Goal: Task Accomplishment & Management: Manage account settings

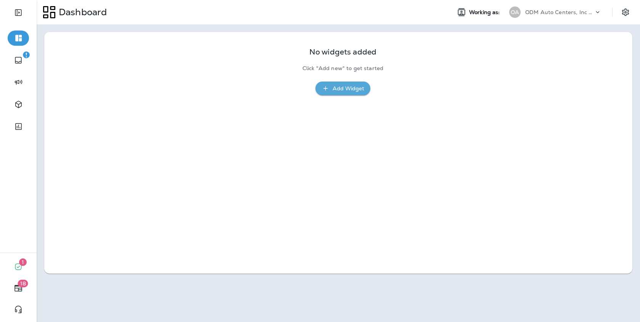
click at [546, 15] on p "ODM Auto Centers, Inc DBA Jiffy Lube" at bounding box center [559, 12] width 69 height 6
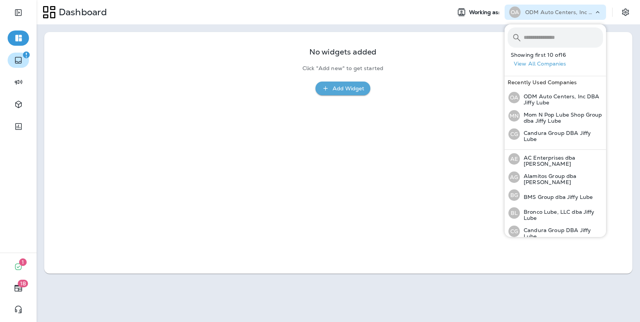
click at [23, 59] on button "button" at bounding box center [18, 60] width 21 height 15
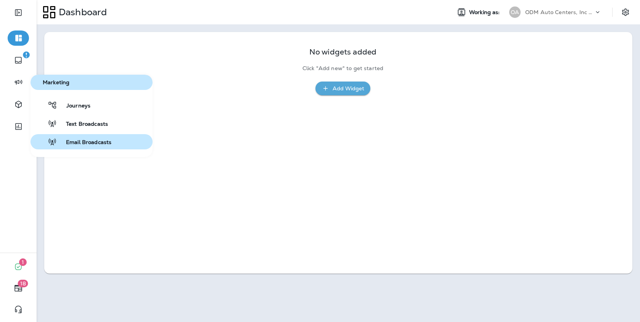
click at [84, 138] on div "Email Broadcasts" at bounding box center [73, 141] width 78 height 9
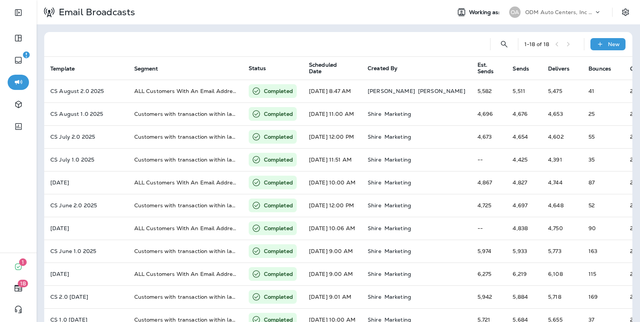
click at [577, 15] on p "ODM Auto Centers, Inc DBA Jiffy Lube" at bounding box center [559, 12] width 69 height 6
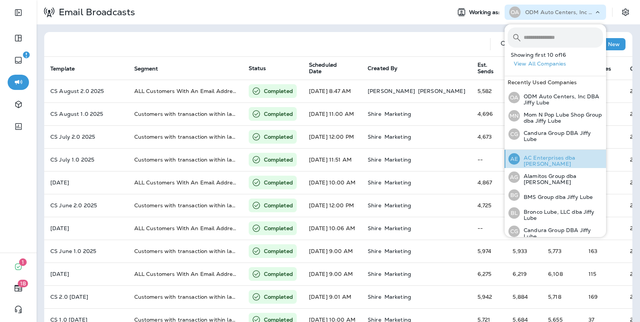
click at [553, 160] on p "AC Enterprises dba [PERSON_NAME]" at bounding box center [561, 161] width 83 height 12
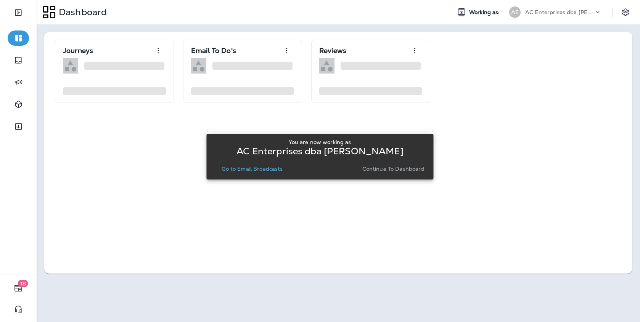
click at [272, 166] on p "Go to Email Broadcasts" at bounding box center [252, 169] width 61 height 6
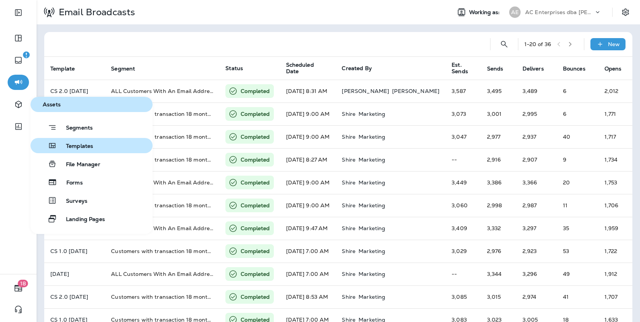
click at [69, 144] on span "Templates" at bounding box center [75, 146] width 36 height 7
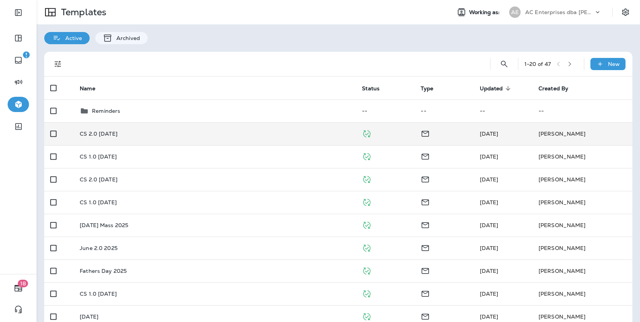
click at [471, 137] on td at bounding box center [444, 133] width 59 height 23
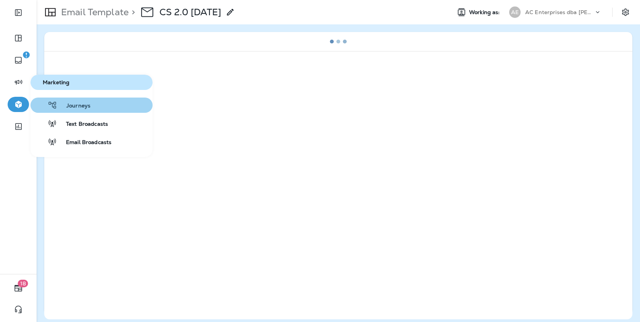
click at [64, 108] on span "Journeys" at bounding box center [73, 106] width 33 height 7
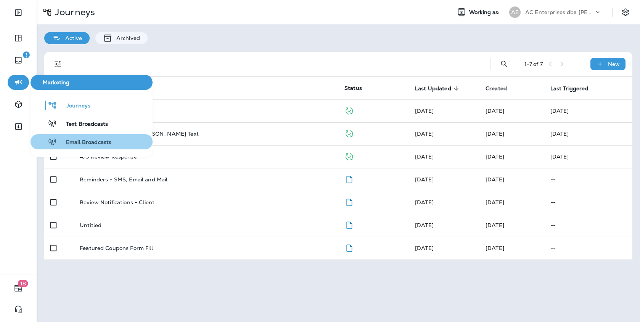
click at [74, 140] on span "Email Broadcasts" at bounding box center [84, 142] width 55 height 7
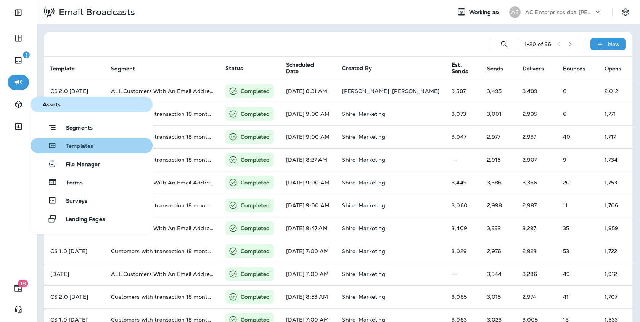
click at [80, 142] on div "Templates" at bounding box center [64, 145] width 60 height 9
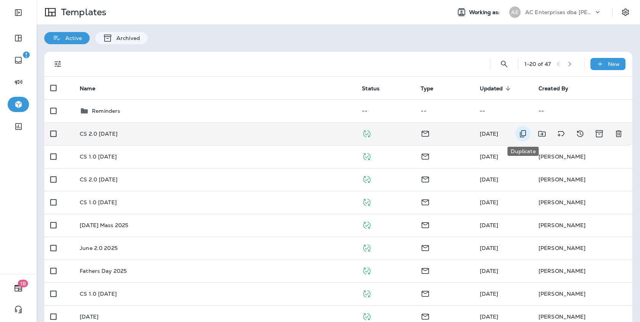
click at [522, 133] on icon "Duplicate" at bounding box center [523, 133] width 9 height 9
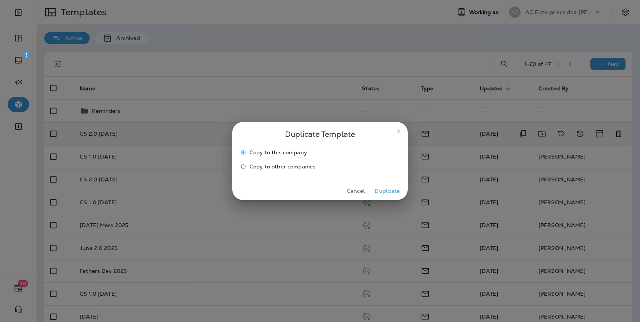
click at [383, 193] on button "Duplicate" at bounding box center [387, 191] width 29 height 12
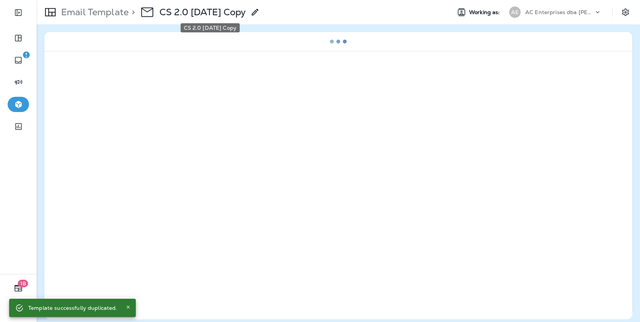
click at [222, 15] on p "CS 2.0 August 2025 Copy" at bounding box center [203, 11] width 87 height 11
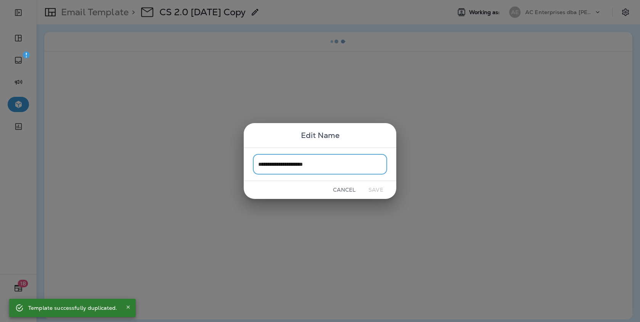
click at [341, 166] on input "**********" at bounding box center [320, 164] width 134 height 20
drag, startPoint x: 276, startPoint y: 165, endPoint x: 247, endPoint y: 165, distance: 29.0
click at [247, 165] on div "**********" at bounding box center [320, 164] width 153 height 33
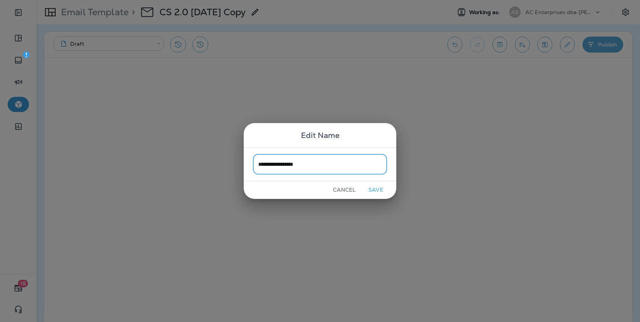
type input "**********"
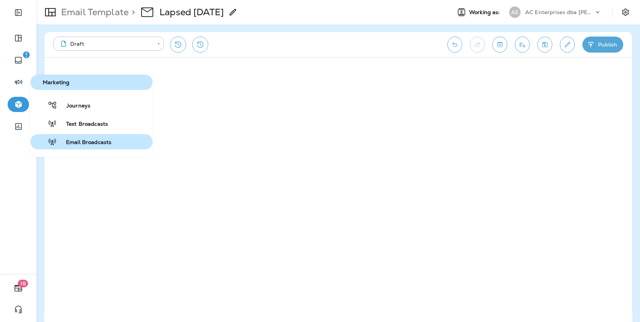
click at [81, 140] on span "Email Broadcasts" at bounding box center [84, 142] width 55 height 7
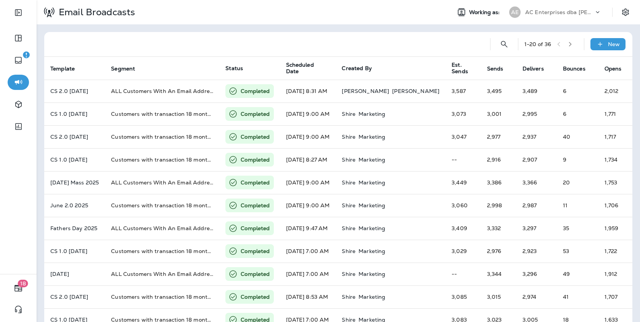
click at [540, 16] on div "AC Enterprises dba [PERSON_NAME]" at bounding box center [559, 11] width 69 height 11
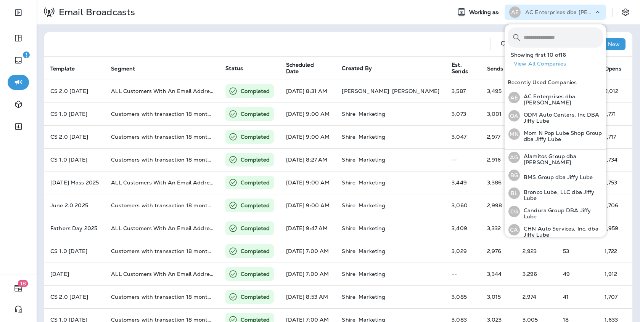
scroll to position [20, 0]
click at [540, 160] on p "Alamitos Group dba [PERSON_NAME]" at bounding box center [561, 159] width 83 height 12
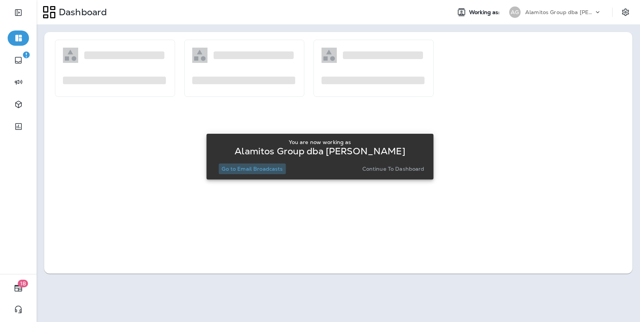
click at [278, 170] on p "Go to Email Broadcasts" at bounding box center [252, 169] width 61 height 6
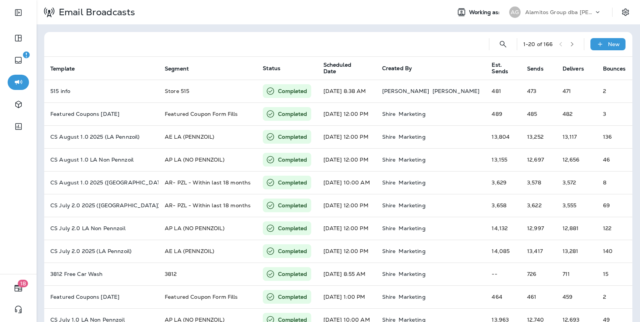
click at [564, 15] on p "Alamitos Group dba [PERSON_NAME]" at bounding box center [559, 12] width 69 height 6
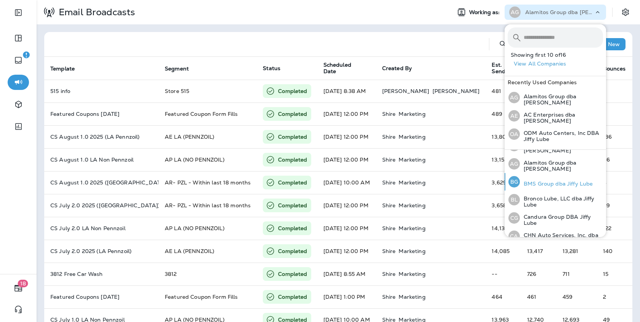
scroll to position [14, 0]
click at [545, 181] on p "BMS Group dba Jiffy Lube" at bounding box center [556, 184] width 73 height 6
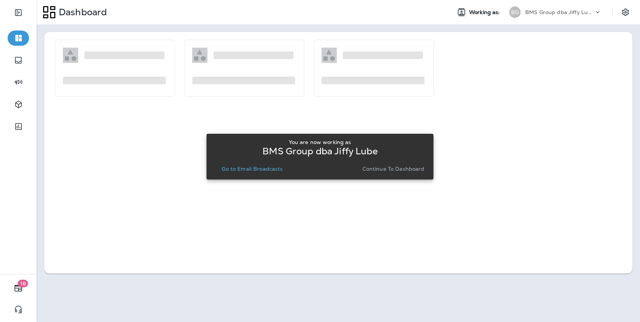
click at [282, 166] on p "Go to Email Broadcasts" at bounding box center [252, 169] width 61 height 6
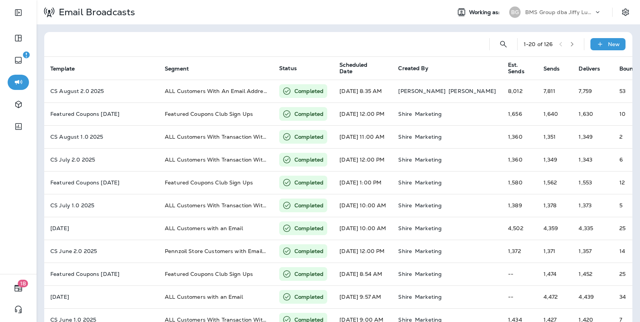
click at [561, 10] on p "BMS Group dba Jiffy Lube" at bounding box center [559, 12] width 69 height 6
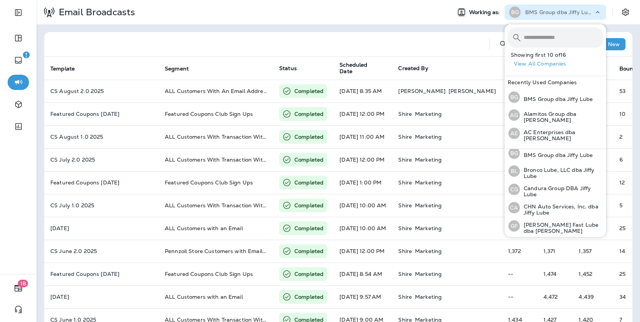
scroll to position [47, 0]
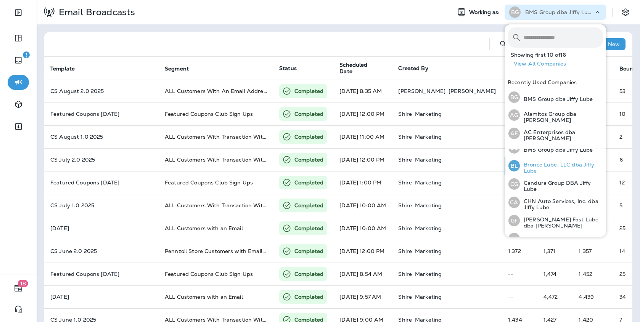
click at [535, 162] on p "Bronco Lube, LLC dba Jiffy Lube" at bounding box center [561, 168] width 83 height 12
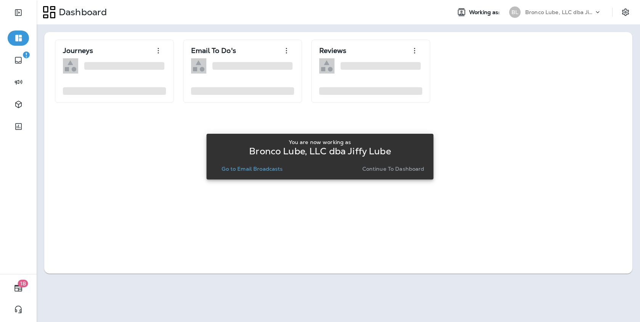
click at [270, 169] on p "Go to Email Broadcasts" at bounding box center [252, 169] width 61 height 6
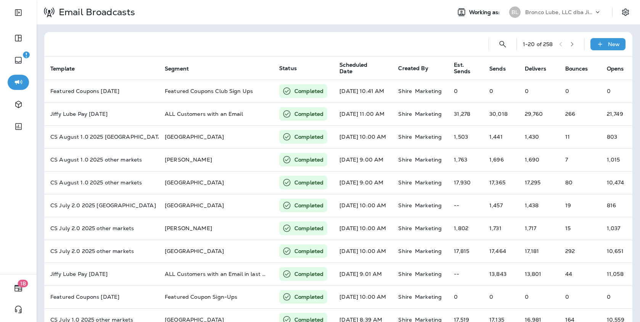
click at [562, 16] on div "Bronco Lube, LLC dba Jiffy Lube" at bounding box center [559, 11] width 69 height 11
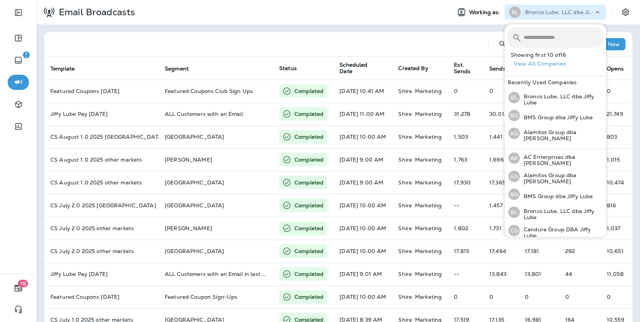
click at [316, 35] on div at bounding box center [266, 44] width 432 height 24
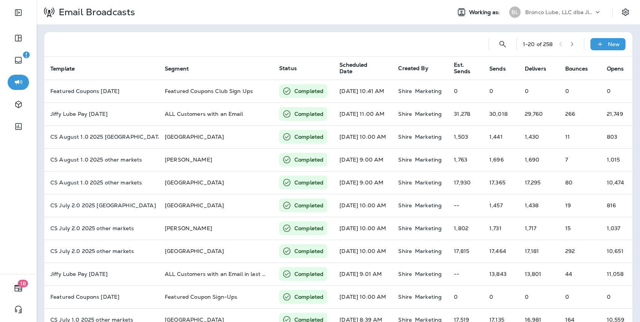
click at [553, 13] on p "Bronco Lube, LLC dba Jiffy Lube" at bounding box center [559, 12] width 69 height 6
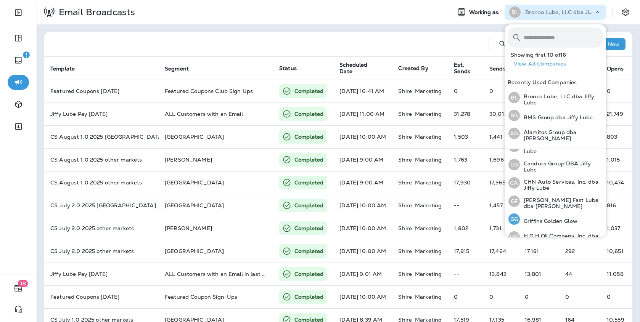
scroll to position [67, 0]
click at [542, 160] on p "Candura Group DBA Jiffy Lube" at bounding box center [561, 166] width 83 height 12
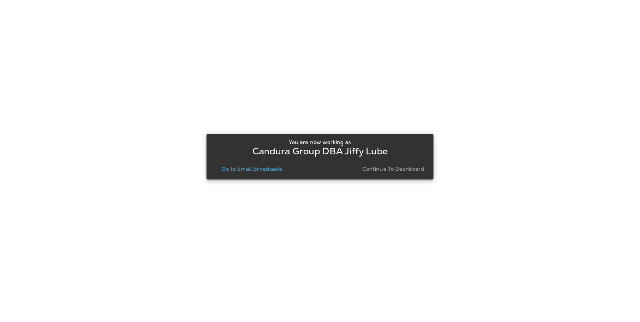
click at [267, 171] on p "Go to Email Broadcasts" at bounding box center [252, 169] width 61 height 6
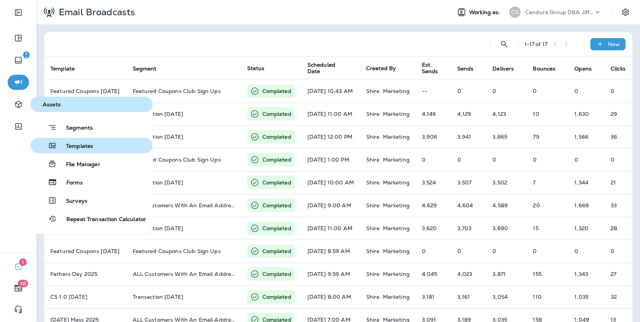
click at [77, 145] on span "Templates" at bounding box center [75, 146] width 36 height 7
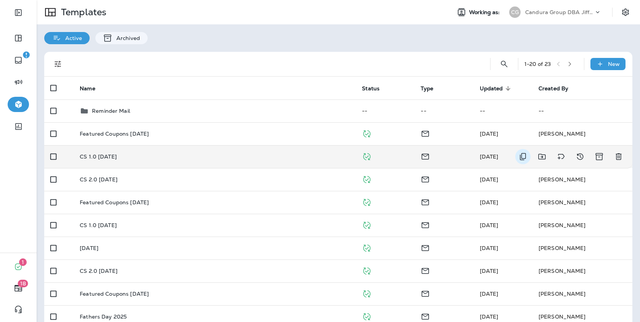
click at [523, 155] on icon "Duplicate" at bounding box center [523, 156] width 9 height 9
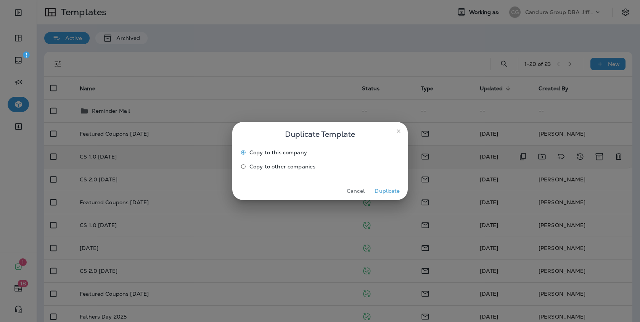
click at [386, 188] on button "Duplicate" at bounding box center [387, 191] width 29 height 12
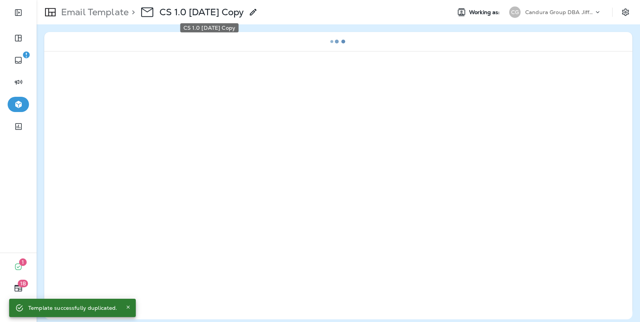
click at [244, 10] on p "CS 1.0 [DATE] Copy" at bounding box center [202, 11] width 85 height 11
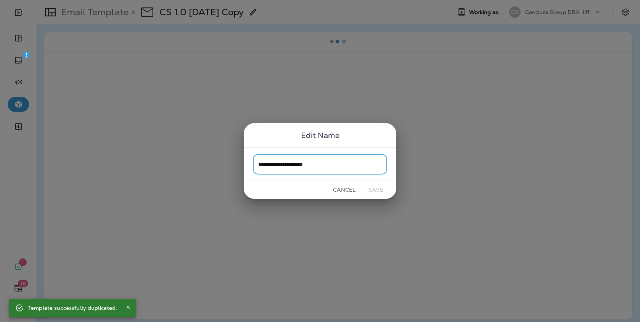
click at [334, 168] on input "**********" at bounding box center [320, 164] width 134 height 20
click at [270, 163] on input "**********" at bounding box center [320, 164] width 134 height 20
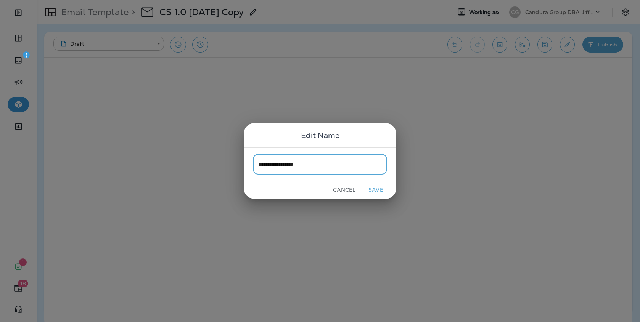
type input "**********"
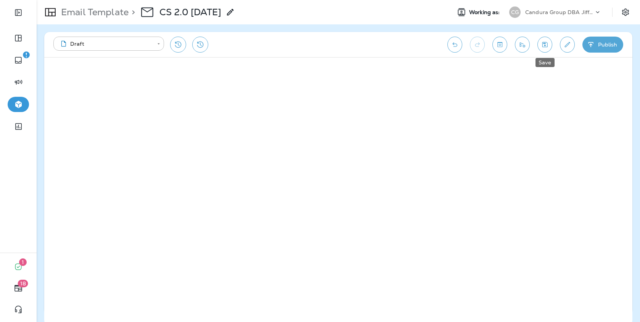
click at [545, 44] on icon "Save" at bounding box center [545, 45] width 8 height 8
click at [557, 10] on p "Candura Group DBA Jiffy Lube" at bounding box center [559, 12] width 69 height 6
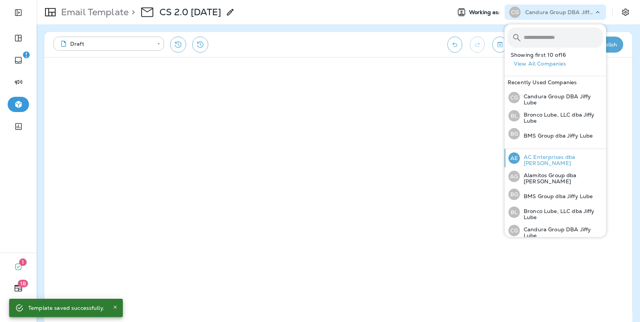
click at [545, 164] on div "AE AC Enterprises dba [PERSON_NAME]" at bounding box center [556, 158] width 101 height 18
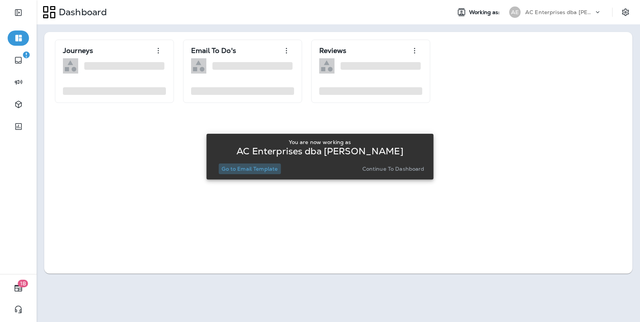
click at [268, 166] on p "Go to Email Template" at bounding box center [250, 169] width 56 height 6
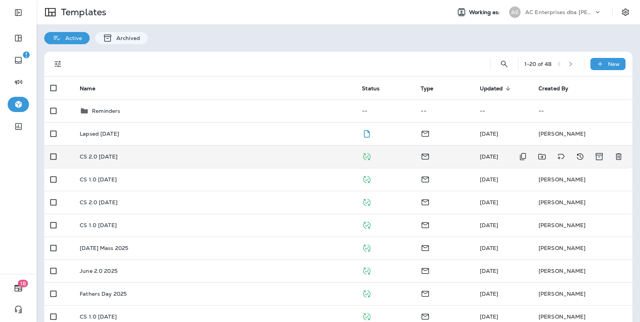
click at [174, 164] on td "CS 2.0 [DATE]" at bounding box center [215, 156] width 282 height 23
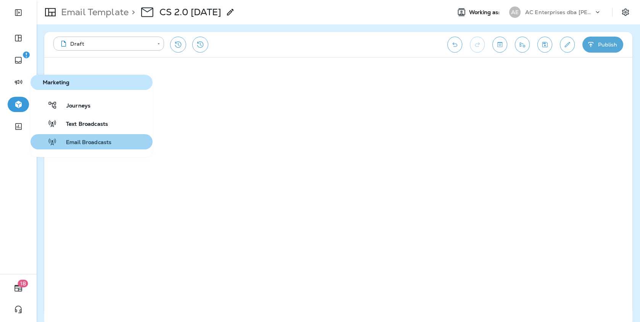
click at [90, 148] on button "Email Broadcasts" at bounding box center [92, 141] width 122 height 15
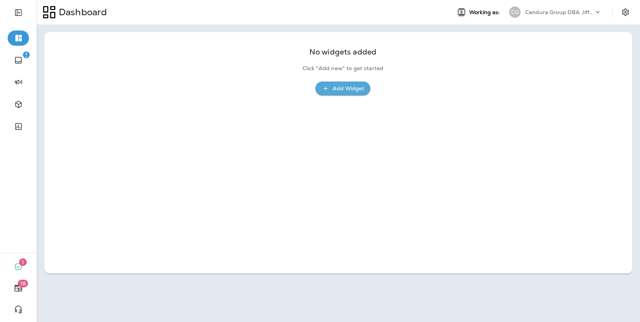
click at [556, 16] on div "Candura Group DBA Jiffy Lube" at bounding box center [559, 11] width 69 height 11
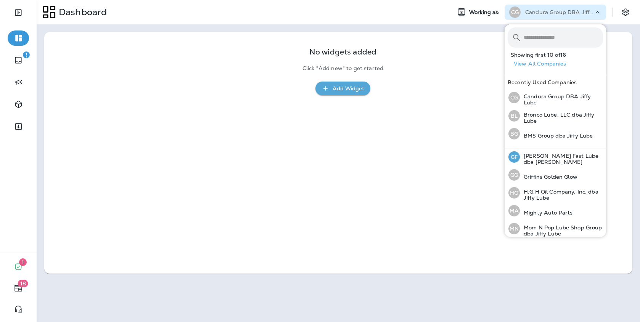
scroll to position [113, 0]
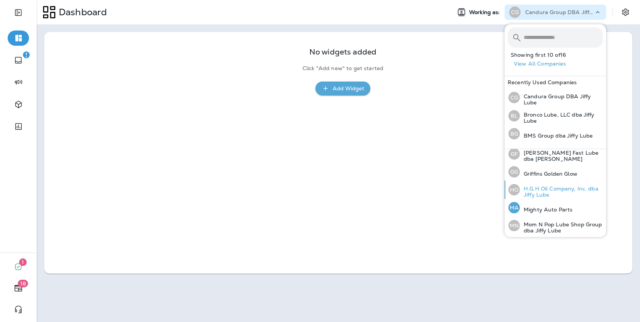
click at [545, 197] on p "H.G.H Oil Company, Inc. dba Jiffy Lube" at bounding box center [561, 192] width 83 height 12
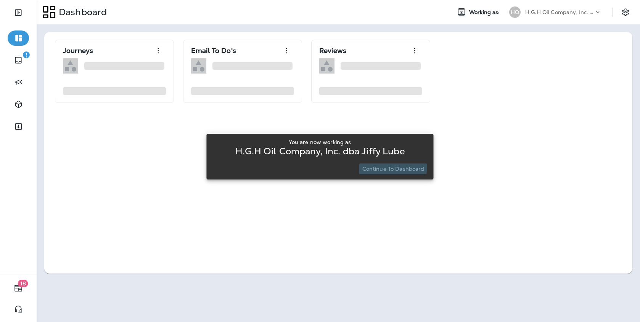
click at [378, 164] on button "Continue to Dashboard" at bounding box center [393, 169] width 68 height 11
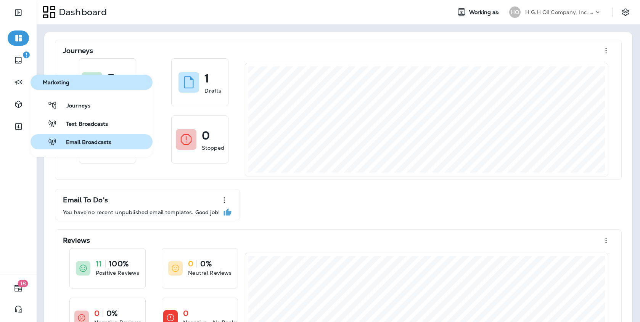
click at [77, 140] on span "Email Broadcasts" at bounding box center [84, 142] width 55 height 7
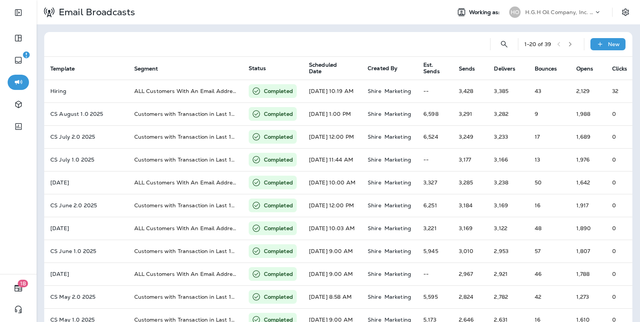
click at [570, 9] on p "H.G.H Oil Company, Inc. dba Jiffy Lube" at bounding box center [559, 12] width 69 height 6
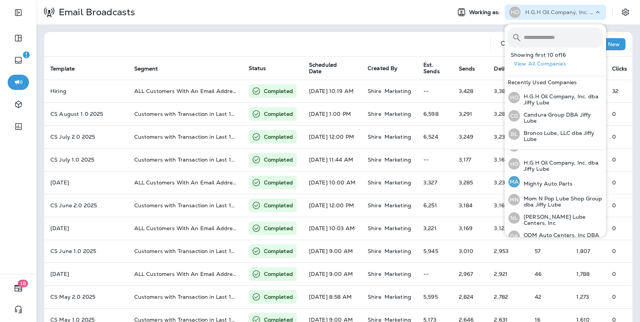
scroll to position [142, 0]
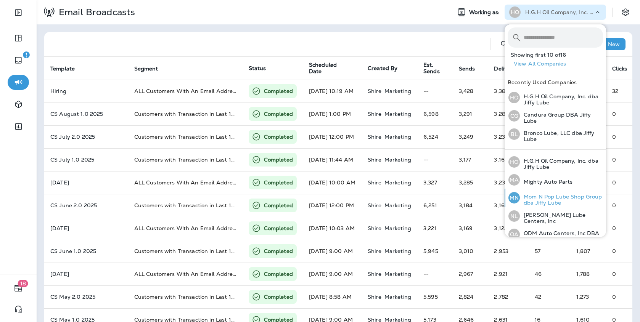
click at [557, 196] on p "Mom N Pop Lube Shop Group dba Jiffy Lube" at bounding box center [561, 200] width 83 height 12
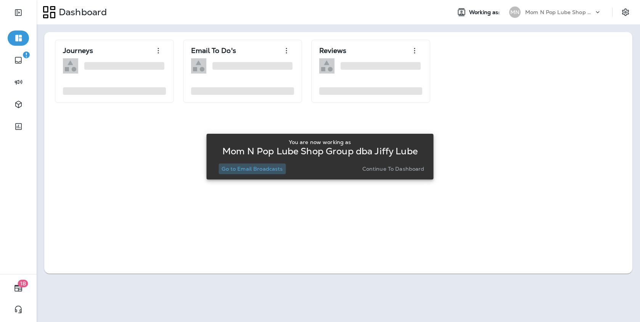
click at [277, 168] on p "Go to Email Broadcasts" at bounding box center [252, 169] width 61 height 6
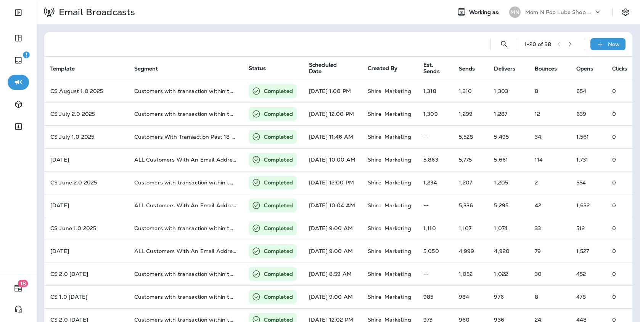
click at [551, 15] on div "Mom N Pop Lube Shop Group dba Jiffy Lube" at bounding box center [559, 11] width 69 height 11
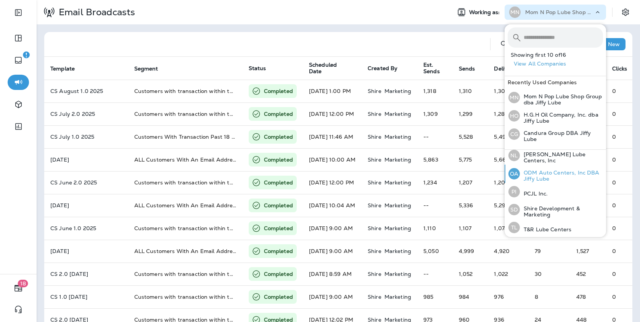
scroll to position [197, 0]
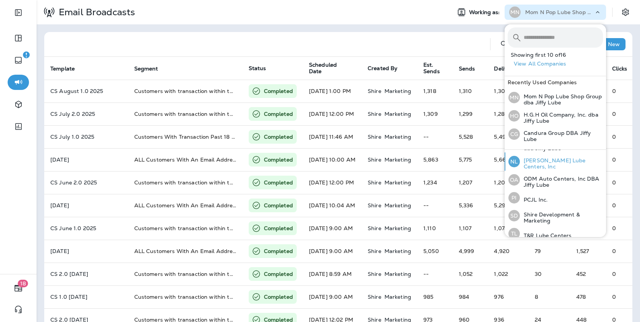
click at [557, 164] on p "[PERSON_NAME] Lube Centers, Inc" at bounding box center [561, 164] width 83 height 12
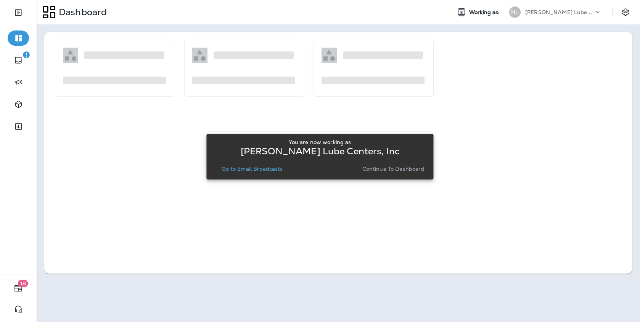
click at [268, 166] on p "Go to Email Broadcasts" at bounding box center [252, 169] width 61 height 6
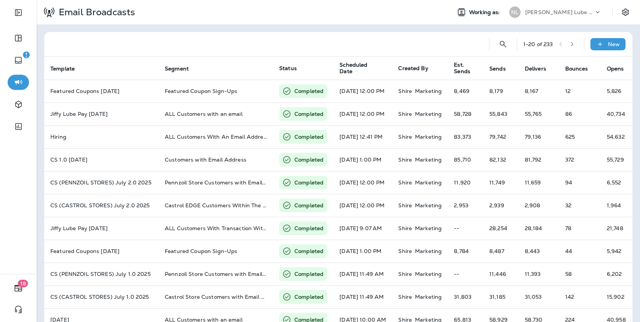
click at [566, 17] on div "[PERSON_NAME] Lube Centers, Inc" at bounding box center [559, 11] width 69 height 11
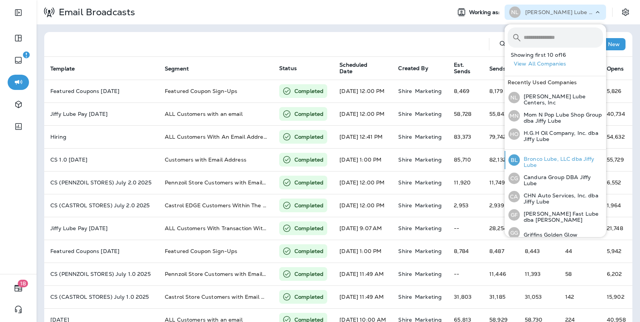
scroll to position [202, 0]
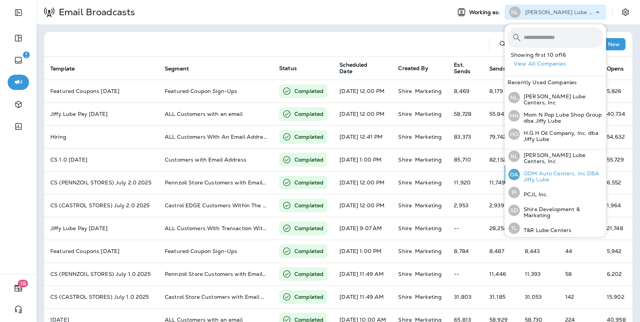
click at [550, 171] on p "ODM Auto Centers, Inc DBA Jiffy Lube" at bounding box center [561, 177] width 83 height 12
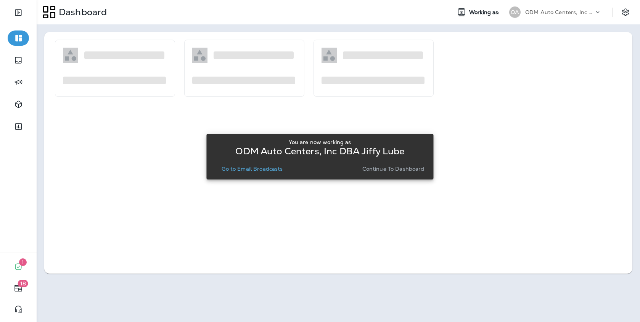
click at [266, 171] on p "Go to Email Broadcasts" at bounding box center [252, 169] width 61 height 6
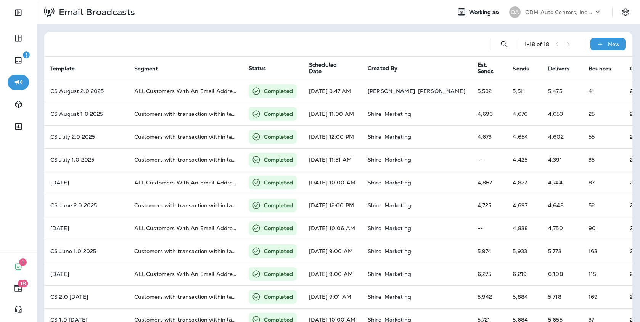
click at [546, 14] on p "ODM Auto Centers, Inc DBA Jiffy Lube" at bounding box center [559, 12] width 69 height 6
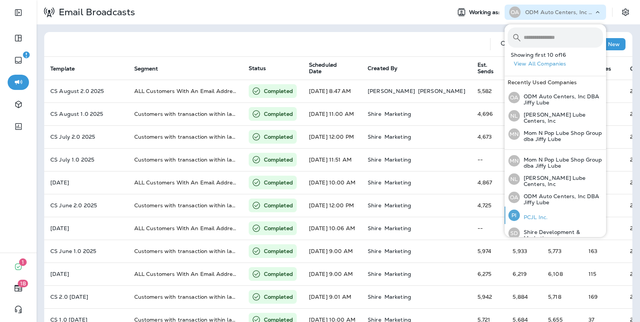
scroll to position [202, 0]
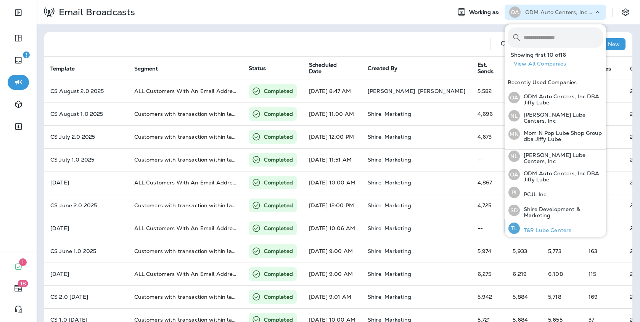
click at [555, 229] on p "T&R Lube Centers" at bounding box center [546, 230] width 52 height 6
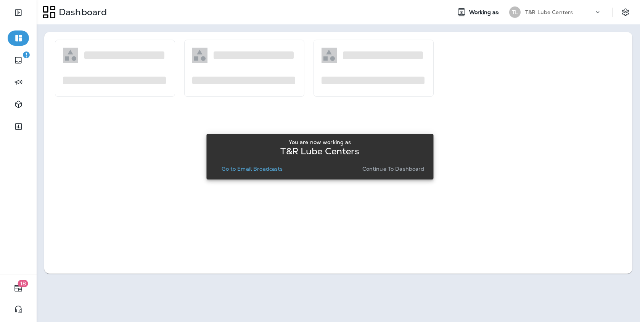
click at [273, 164] on button "Go to Email Broadcasts" at bounding box center [252, 169] width 67 height 11
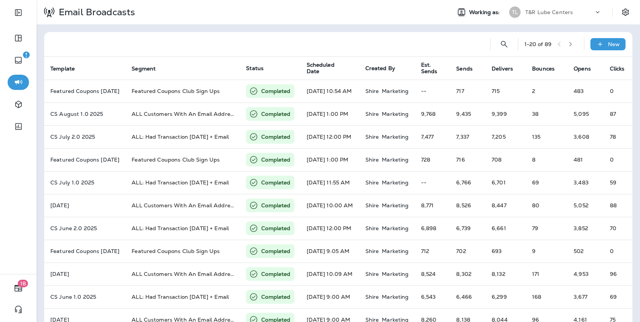
click at [546, 12] on p "T&R Lube Centers" at bounding box center [549, 12] width 48 height 6
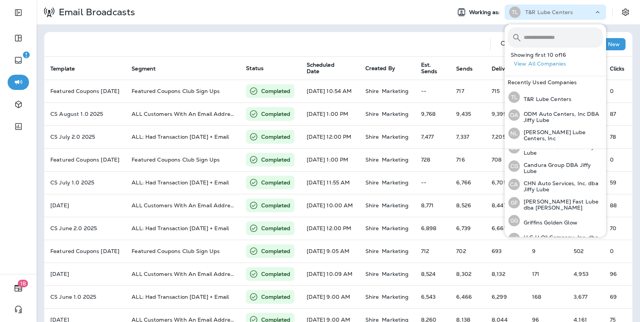
scroll to position [201, 0]
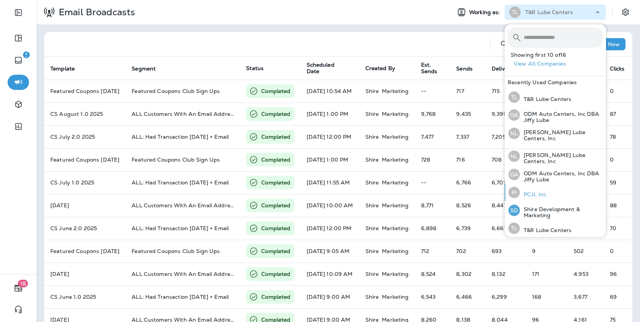
click at [543, 192] on p "PCJL Inc." at bounding box center [534, 195] width 28 height 6
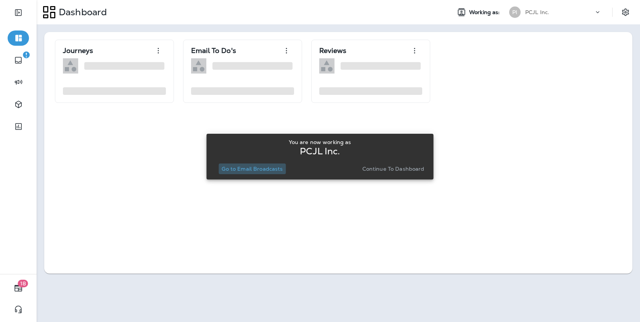
click at [274, 172] on button "Go to Email Broadcasts" at bounding box center [252, 169] width 67 height 11
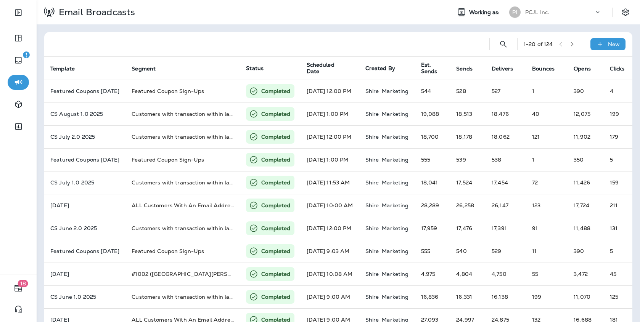
click at [561, 14] on div "PCJL Inc." at bounding box center [559, 11] width 69 height 11
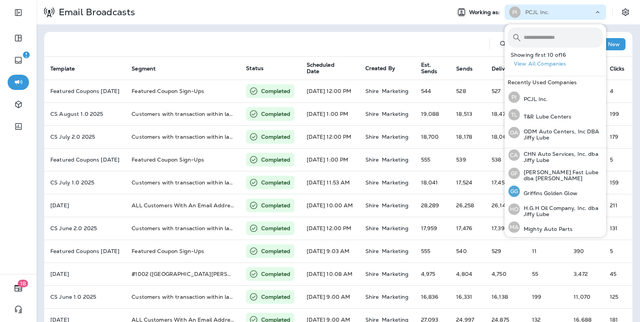
scroll to position [95, 0]
click at [558, 168] on p "[PERSON_NAME] Fast Lube dba [PERSON_NAME]" at bounding box center [561, 174] width 83 height 12
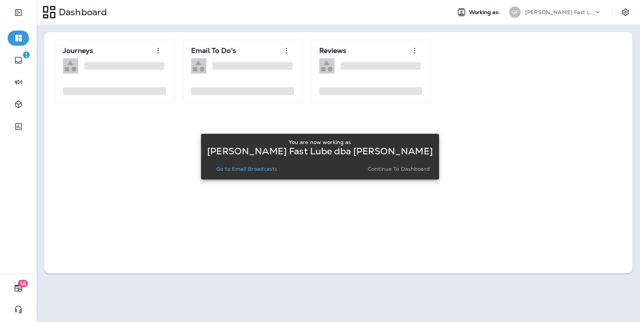
click at [266, 170] on p "Go to Email Broadcasts" at bounding box center [246, 169] width 61 height 6
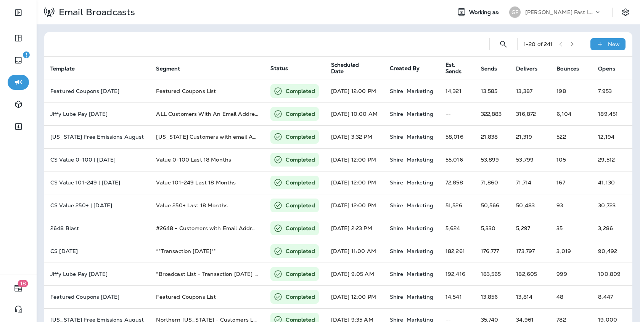
click at [562, 20] on div "Email Broadcasts Working as: [PERSON_NAME] Fast Lube dba [PERSON_NAME]" at bounding box center [339, 12] width 604 height 24
click at [562, 16] on div "[PERSON_NAME] Fast Lube dba [PERSON_NAME]" at bounding box center [559, 11] width 69 height 11
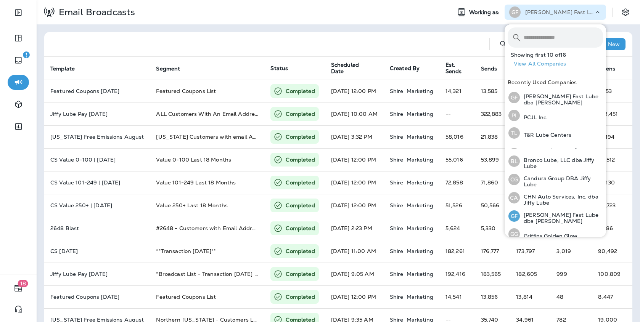
scroll to position [44, 0]
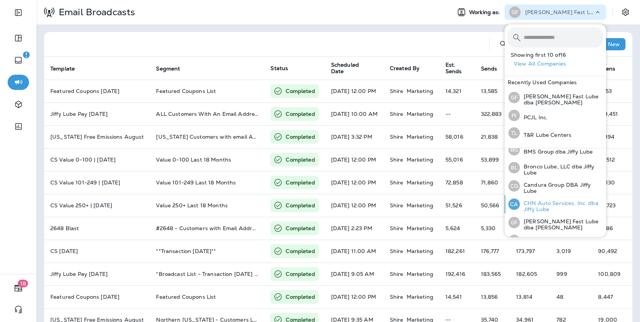
click at [547, 209] on p "CHN Auto Services, Inc. dba Jiffy Lube" at bounding box center [561, 206] width 83 height 12
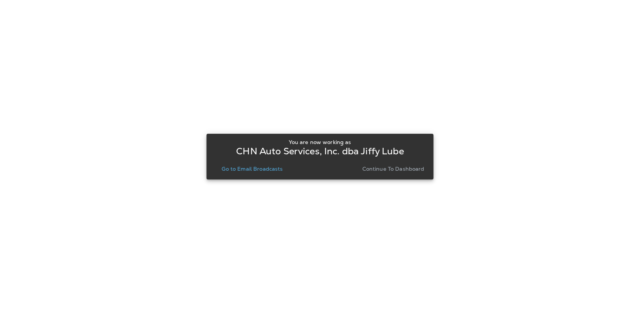
click at [272, 164] on button "Go to Email Broadcasts" at bounding box center [252, 169] width 67 height 11
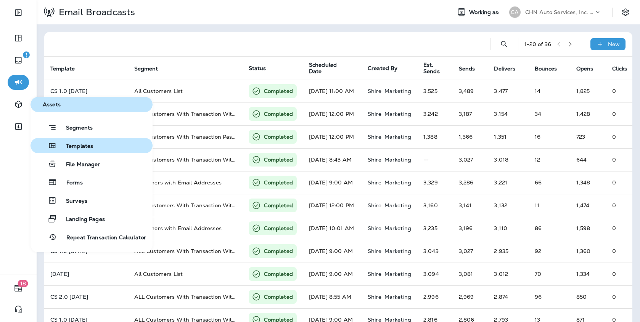
click at [76, 149] on span "Templates" at bounding box center [75, 146] width 36 height 7
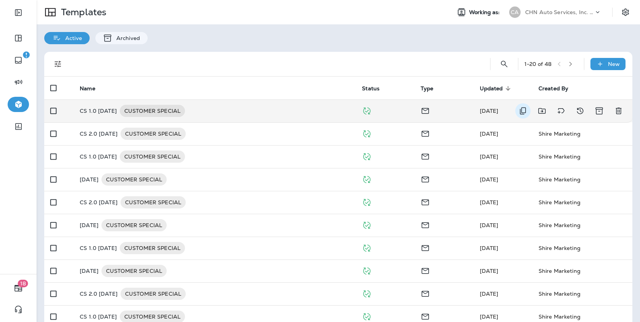
click at [521, 112] on icon "Duplicate" at bounding box center [523, 110] width 9 height 9
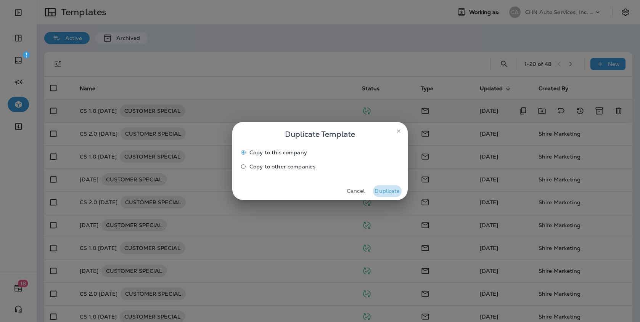
click at [386, 192] on button "Duplicate" at bounding box center [387, 191] width 29 height 12
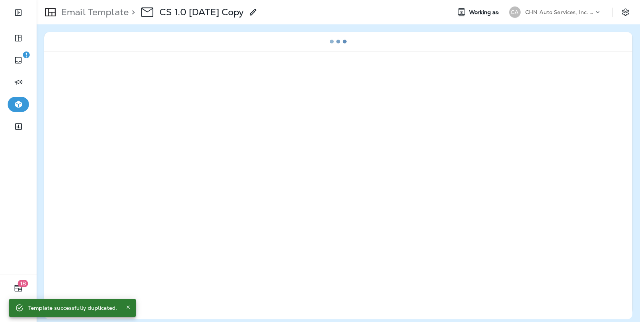
click at [244, 15] on p "CS 1.0 [DATE] Copy" at bounding box center [202, 11] width 85 height 11
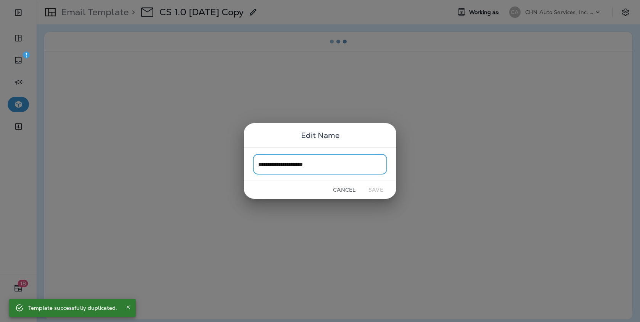
click at [340, 166] on input "**********" at bounding box center [320, 164] width 134 height 20
click at [269, 165] on input "**********" at bounding box center [320, 164] width 134 height 20
type input "**********"
click at [379, 191] on button "Save" at bounding box center [376, 190] width 29 height 12
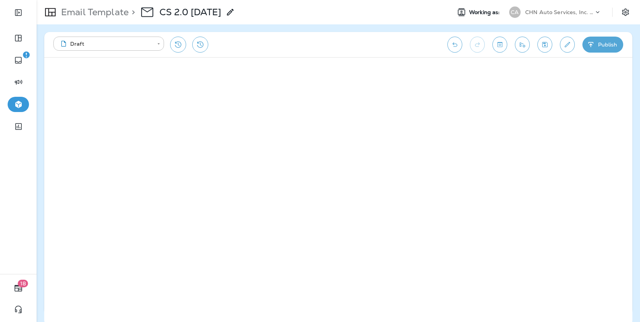
click at [597, 41] on button "Publish" at bounding box center [603, 45] width 41 height 16
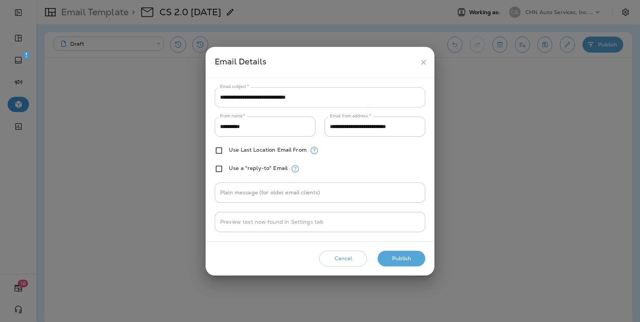
click at [288, 98] on input "**********" at bounding box center [320, 97] width 211 height 20
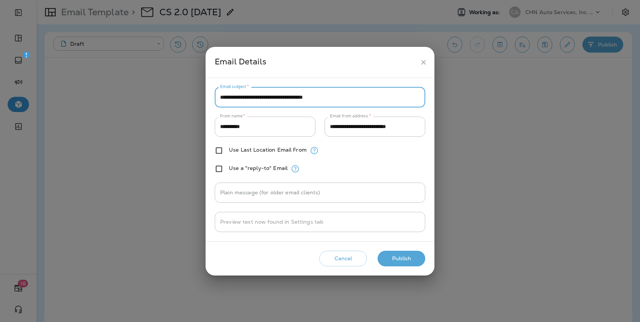
type input "**********"
click at [392, 261] on button "Publish" at bounding box center [402, 259] width 48 height 16
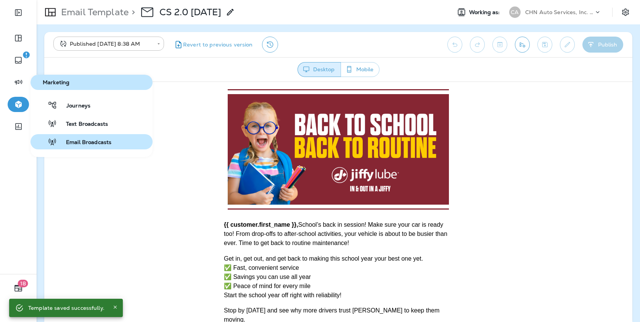
click at [76, 139] on span "Email Broadcasts" at bounding box center [84, 142] width 55 height 7
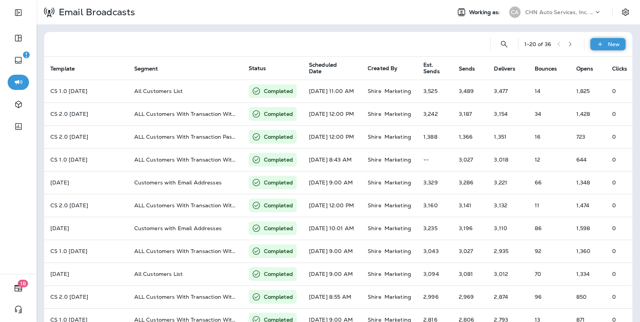
click at [614, 45] on p "New" at bounding box center [614, 44] width 12 height 6
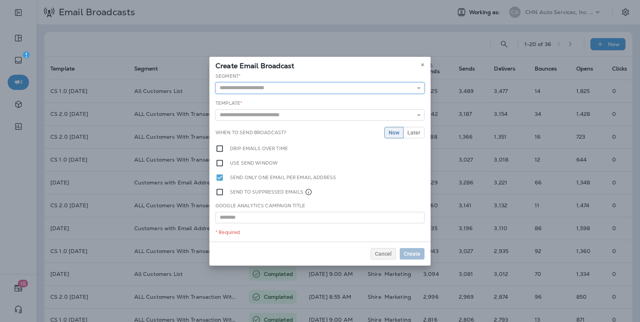
click at [292, 90] on input "text" at bounding box center [320, 87] width 209 height 11
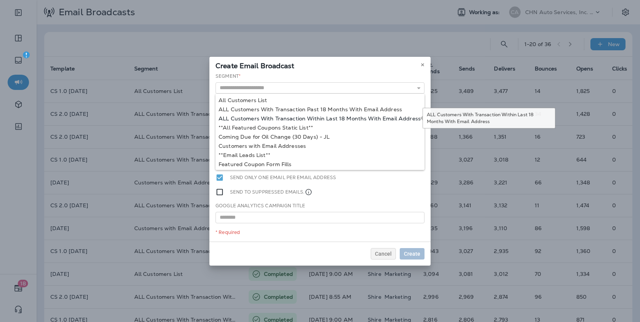
type input "**********"
click at [285, 119] on div "**********" at bounding box center [320, 157] width 221 height 169
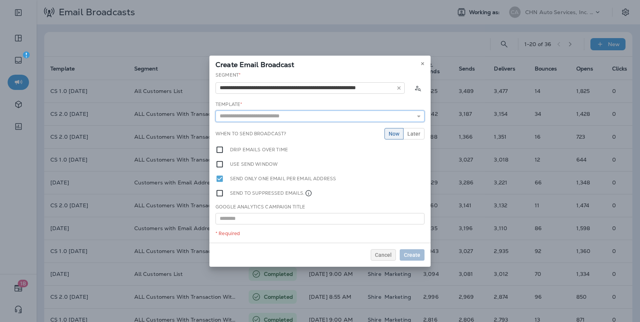
click at [285, 119] on input "text" at bounding box center [320, 116] width 209 height 11
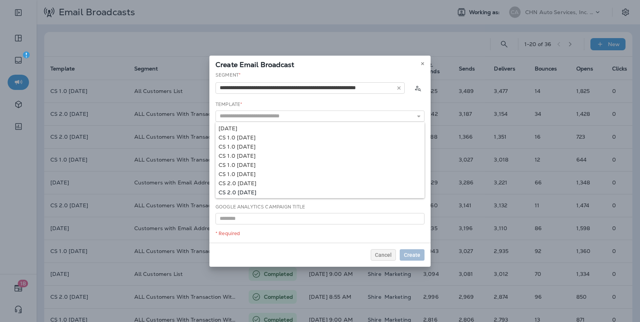
type input "**********"
click at [253, 192] on div "**********" at bounding box center [320, 157] width 221 height 171
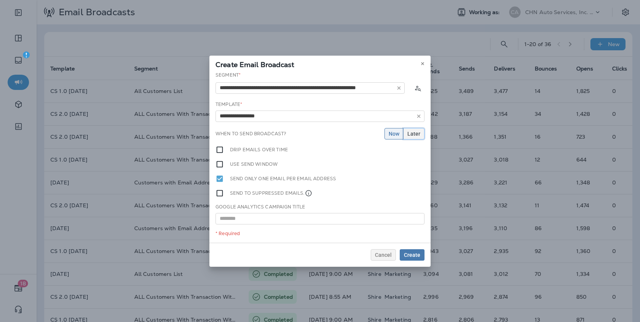
click at [411, 134] on span "Later" at bounding box center [414, 133] width 13 height 5
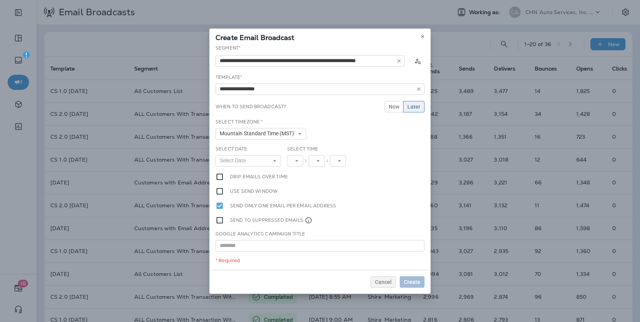
click at [257, 155] on div "Select Date Select Date « ‹ [DATE] › » Mon Tue Wed Thu Fri Sat Sun 1 2 3 4 5 6 …" at bounding box center [249, 156] width 66 height 21
click at [255, 160] on button "Select Date" at bounding box center [249, 160] width 66 height 11
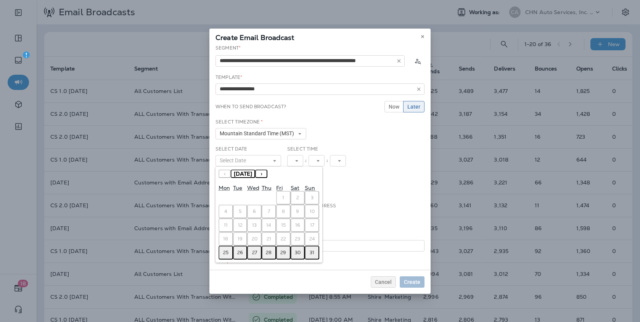
click at [223, 255] on abbr "25" at bounding box center [225, 253] width 5 height 6
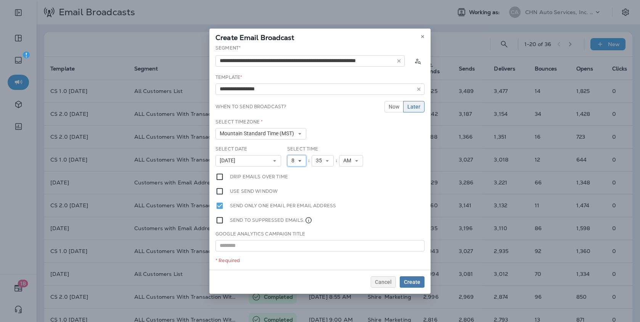
click at [298, 161] on icon at bounding box center [300, 161] width 5 height 5
click at [297, 244] on link "9" at bounding box center [296, 246] width 19 height 9
click at [411, 278] on button "Create" at bounding box center [412, 282] width 25 height 11
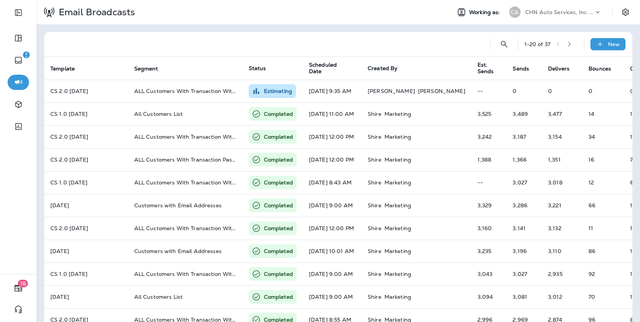
click at [557, 9] on div "CHN Auto Services, Inc. dba Jiffy Lube" at bounding box center [559, 11] width 69 height 11
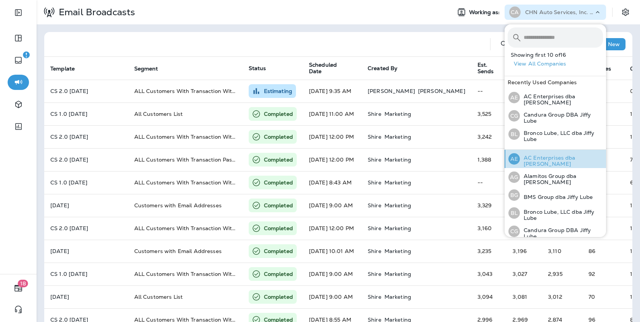
click at [540, 162] on p "AC Enterprises dba [PERSON_NAME]" at bounding box center [561, 161] width 83 height 12
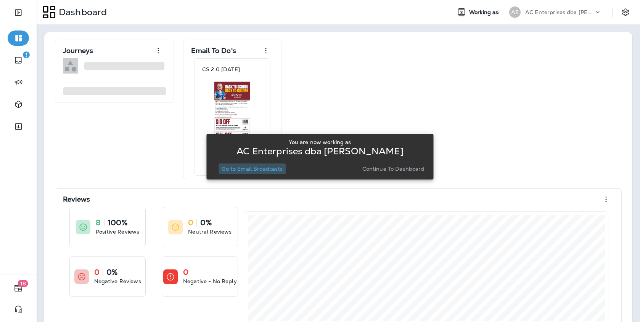
click at [237, 168] on p "Go to Email Broadcasts" at bounding box center [252, 169] width 61 height 6
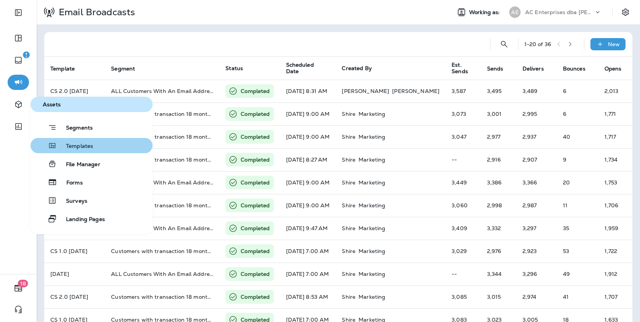
click at [64, 141] on div "Templates" at bounding box center [64, 145] width 60 height 9
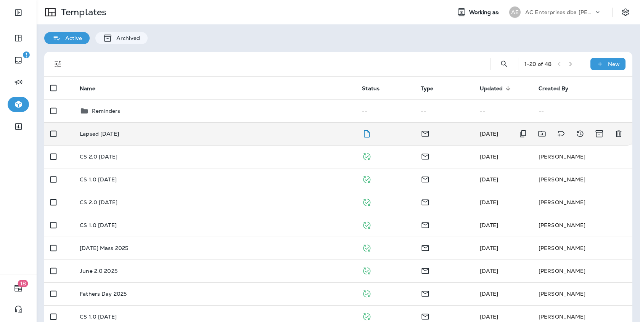
click at [132, 139] on td "Lapsed [DATE]" at bounding box center [215, 133] width 282 height 23
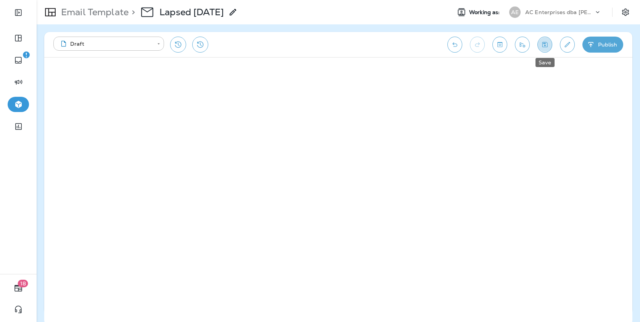
click at [545, 44] on icon "Save" at bounding box center [545, 45] width 8 height 8
